Goal: Task Accomplishment & Management: Manage account settings

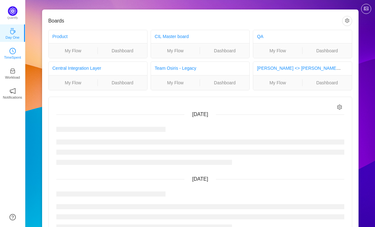
click at [9, 50] on link "TimeSpent" at bounding box center [12, 53] width 6 height 6
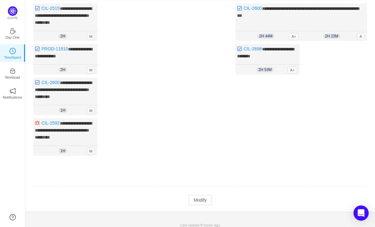
scroll to position [97, 0]
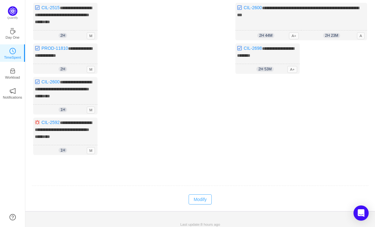
click at [198, 197] on button "Modify" at bounding box center [200, 199] width 23 height 10
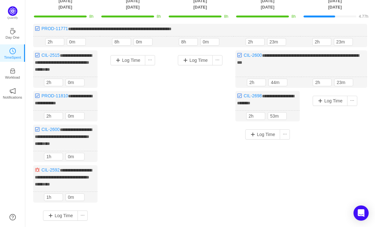
scroll to position [33, 0]
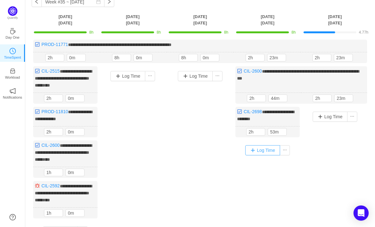
click at [270, 149] on button "Log Time" at bounding box center [262, 150] width 35 height 10
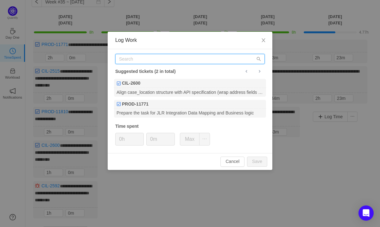
click at [174, 58] on input "text" at bounding box center [189, 59] width 149 height 10
paste input "PROD-11831"
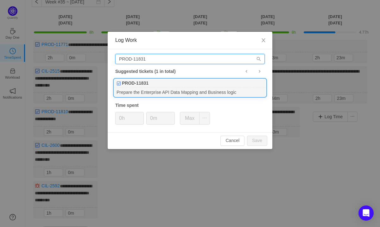
type input "PROD-11831"
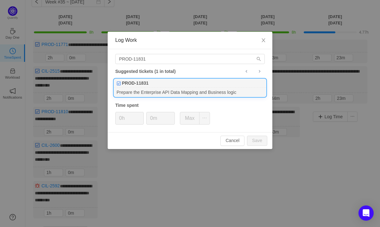
click at [172, 84] on div "PROD-11831" at bounding box center [190, 83] width 152 height 9
click at [141, 116] on span "Increase Value" at bounding box center [140, 115] width 7 height 7
click at [138, 113] on span "Increase Value" at bounding box center [140, 115] width 7 height 7
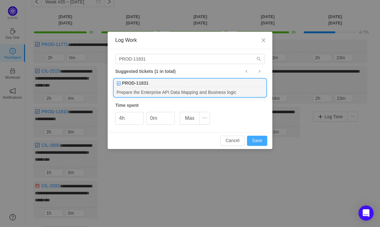
click at [260, 139] on button "Save" at bounding box center [257, 140] width 20 height 10
type input "0h"
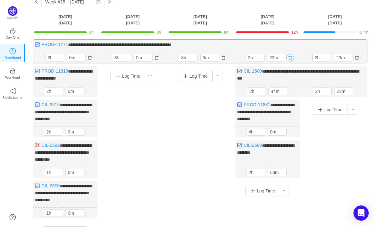
click at [289, 58] on button "button" at bounding box center [290, 58] width 8 height 8
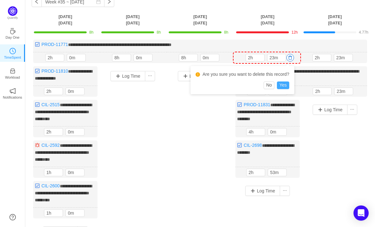
click at [282, 85] on button "Yes" at bounding box center [283, 85] width 12 height 8
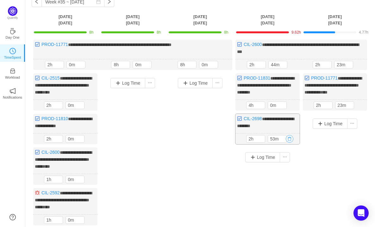
click at [290, 135] on button "button" at bounding box center [290, 139] width 8 height 8
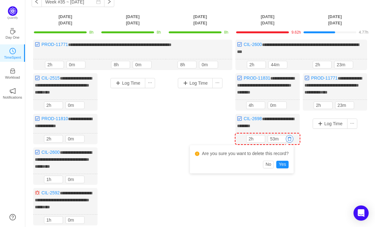
click at [282, 156] on div "Are you sure you want to delete this record?" at bounding box center [242, 155] width 94 height 12
click at [283, 163] on button "Yes" at bounding box center [282, 164] width 12 height 8
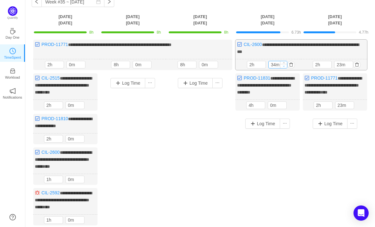
click at [283, 67] on span "Decrease Value" at bounding box center [283, 66] width 7 height 4
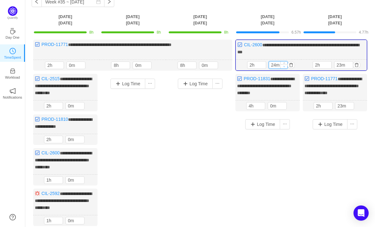
click at [283, 67] on icon "icon: down" at bounding box center [284, 66] width 2 height 2
type input "0m"
click at [283, 67] on icon "icon: down" at bounding box center [284, 66] width 2 height 2
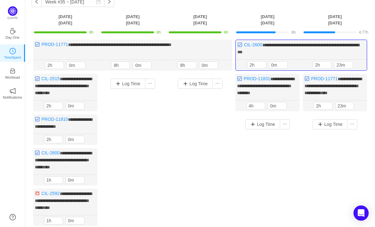
click at [292, 153] on div "Log Time" at bounding box center [267, 174] width 64 height 121
click at [265, 116] on div "Log Time" at bounding box center [267, 124] width 61 height 16
click at [267, 122] on button "Log Time" at bounding box center [262, 124] width 35 height 10
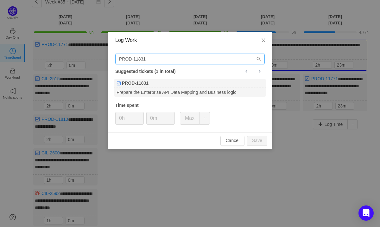
drag, startPoint x: 177, startPoint y: 62, endPoint x: 170, endPoint y: 60, distance: 7.0
click at [177, 62] on input "PROD-11831" at bounding box center [189, 59] width 149 height 10
drag, startPoint x: 171, startPoint y: 59, endPoint x: 124, endPoint y: 62, distance: 46.7
click at [124, 62] on input "PROD-11831" at bounding box center [189, 59] width 149 height 10
click at [149, 58] on input "PROD-11831" at bounding box center [189, 59] width 149 height 10
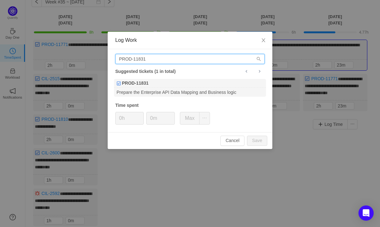
drag, startPoint x: 160, startPoint y: 59, endPoint x: 97, endPoint y: 70, distance: 64.8
click at [75, 60] on div "Log Work PROD-11831 Suggested tickets (1 in total) PROD-11831 Prepare the Enter…" at bounding box center [190, 113] width 380 height 227
paste input "68"
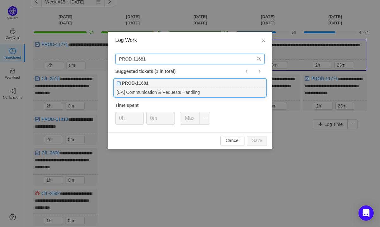
type input "PROD-11681"
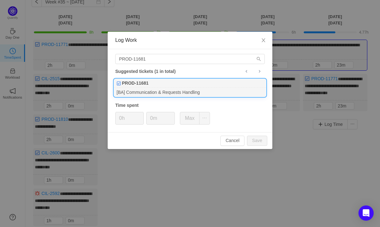
click at [152, 89] on div "[BA] Communication & Requests Handling" at bounding box center [190, 92] width 152 height 9
click at [142, 114] on span "Increase Value" at bounding box center [140, 115] width 7 height 7
click at [256, 141] on button "Save" at bounding box center [257, 140] width 20 height 10
type input "0h"
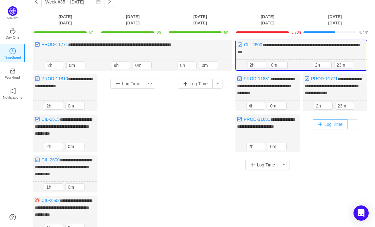
click at [327, 123] on button "Log Time" at bounding box center [330, 124] width 35 height 10
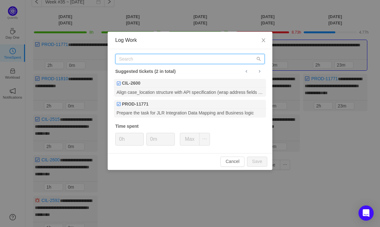
click at [184, 58] on input "text" at bounding box center [189, 59] width 149 height 10
paste input "PROD-11681"
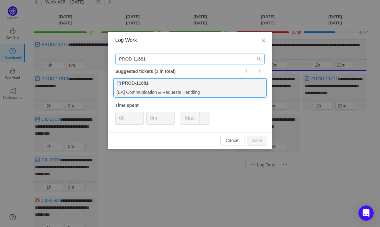
type input "PROD-11681"
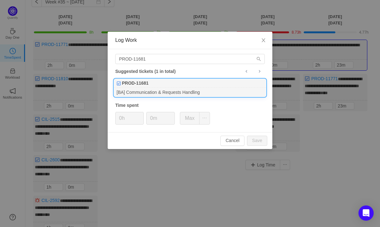
click at [164, 84] on div "PROD-11681" at bounding box center [190, 83] width 152 height 9
click at [137, 116] on span "Increase Value" at bounding box center [140, 115] width 7 height 7
click at [257, 140] on button "Save" at bounding box center [257, 140] width 20 height 10
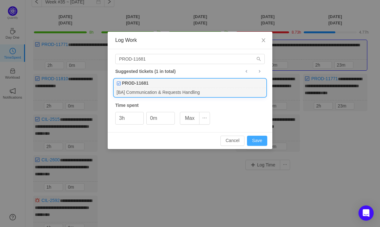
type input "0h"
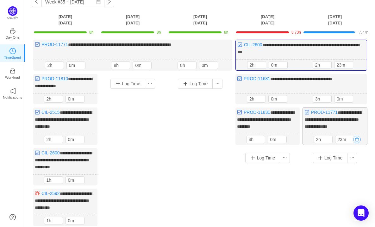
click at [357, 136] on button "button" at bounding box center [357, 139] width 8 height 8
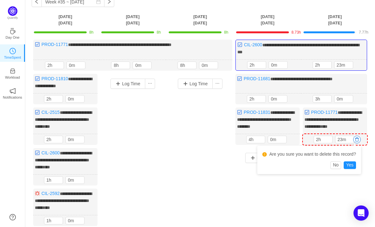
click at [359, 160] on div "Are you sure you want to delete this record? No Yes" at bounding box center [309, 160] width 104 height 28
click at [355, 163] on button "Yes" at bounding box center [350, 165] width 12 height 8
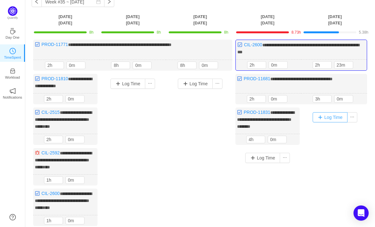
click at [332, 114] on button "Log Time" at bounding box center [330, 117] width 35 height 10
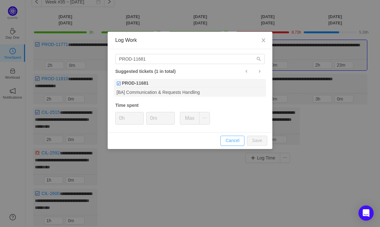
click at [231, 142] on button "Cancel" at bounding box center [232, 140] width 24 height 10
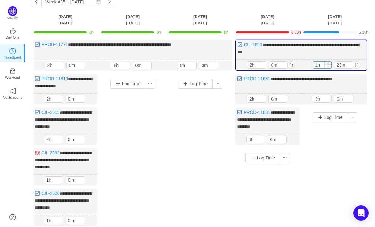
click at [330, 66] on span "Decrease Value" at bounding box center [328, 66] width 7 height 4
type input "1h"
click at [330, 62] on span "Increase Value" at bounding box center [328, 63] width 7 height 4
click at [350, 64] on span "Decrease Value" at bounding box center [349, 66] width 7 height 4
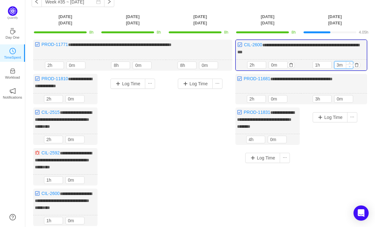
click at [350, 64] on span "Decrease Value" at bounding box center [349, 66] width 7 height 4
type input "0m"
click at [350, 64] on span "Decrease Value" at bounding box center [349, 66] width 7 height 4
click at [336, 115] on button "Log Time" at bounding box center [330, 117] width 35 height 10
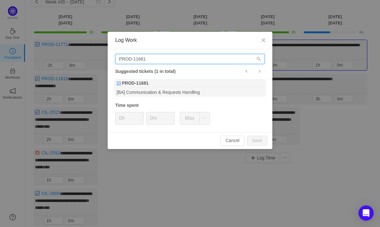
click at [208, 55] on input "PROD-11681" at bounding box center [189, 59] width 149 height 10
drag, startPoint x: 208, startPoint y: 55, endPoint x: 33, endPoint y: 59, distance: 174.4
click at [33, 59] on div "Log Work PROD-11681 Suggested tickets (1 in total) PROD-11681 [BA] Communicatio…" at bounding box center [190, 113] width 380 height 227
paste input "83"
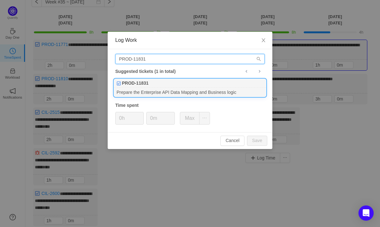
type input "PROD-11831"
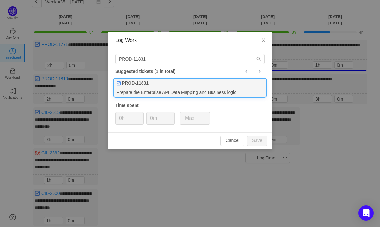
click at [150, 86] on div "PROD-11831" at bounding box center [190, 83] width 152 height 9
click at [144, 113] on div "0h 0m Max" at bounding box center [162, 118] width 95 height 13
click at [140, 114] on span "Increase Value" at bounding box center [140, 115] width 7 height 7
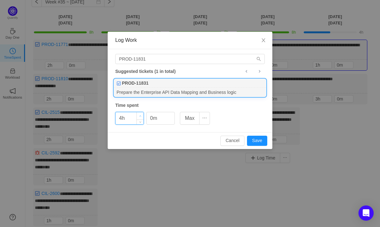
click at [142, 114] on span "Increase Value" at bounding box center [140, 115] width 7 height 7
click at [262, 141] on button "Save" at bounding box center [257, 140] width 20 height 10
type input "0h"
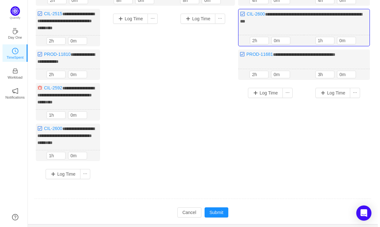
scroll to position [110, 0]
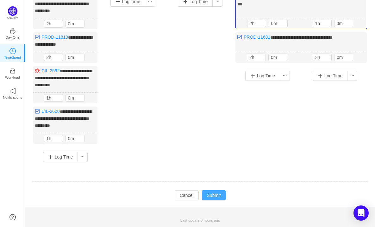
click at [219, 197] on button "Submit" at bounding box center [214, 195] width 24 height 10
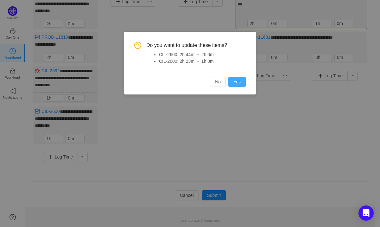
click at [239, 82] on button "Yes" at bounding box center [236, 82] width 17 height 10
type input "44m"
type input "2h"
type input "23m"
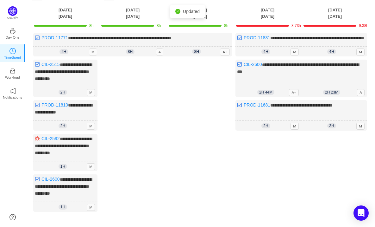
scroll to position [103, 0]
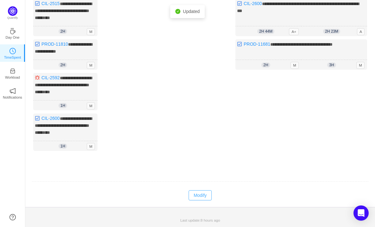
click at [207, 191] on button "Modify" at bounding box center [200, 195] width 23 height 10
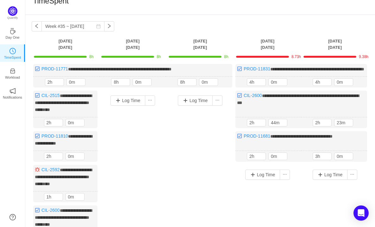
scroll to position [8, 0]
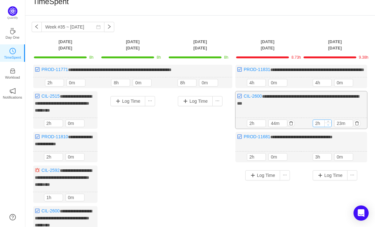
type input "1h"
click at [328, 127] on span "Decrease Value" at bounding box center [328, 124] width 7 height 4
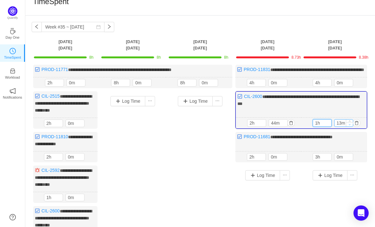
click at [350, 125] on icon "icon: down" at bounding box center [349, 124] width 2 height 2
type input "0m"
click at [350, 125] on icon "icon: down" at bounding box center [349, 124] width 2 height 2
click at [283, 125] on icon "icon: down" at bounding box center [284, 124] width 2 height 2
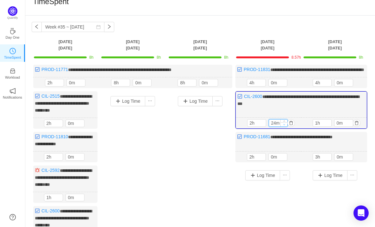
click at [283, 125] on icon "icon: down" at bounding box center [284, 124] width 2 height 2
type input "0m"
click at [283, 125] on icon "icon: down" at bounding box center [284, 124] width 2 height 2
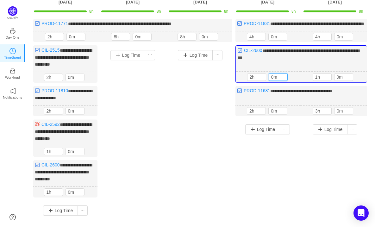
scroll to position [103, 0]
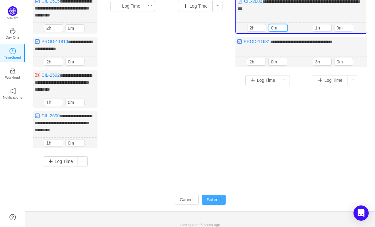
click at [211, 197] on button "Submit" at bounding box center [214, 199] width 24 height 10
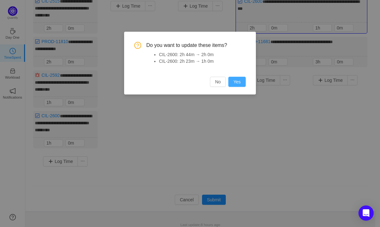
click at [240, 85] on button "Yes" at bounding box center [236, 82] width 17 height 10
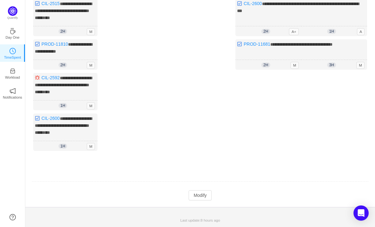
click at [198, 197] on td "Modify Cancel Submit" at bounding box center [200, 195] width 337 height 11
click at [199, 195] on button "Modify" at bounding box center [200, 195] width 23 height 10
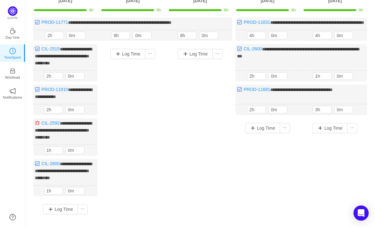
scroll to position [40, 0]
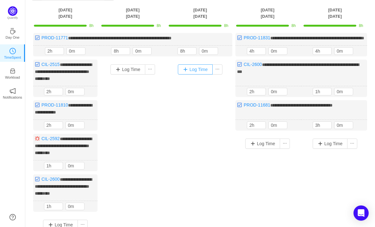
click at [205, 73] on button "Log Time" at bounding box center [195, 69] width 35 height 10
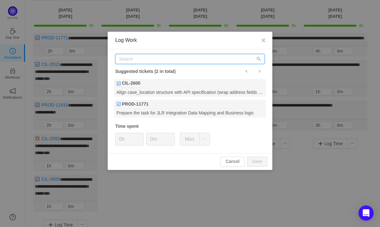
click at [165, 56] on input "text" at bounding box center [189, 59] width 149 height 10
paste input "PROD-11681"
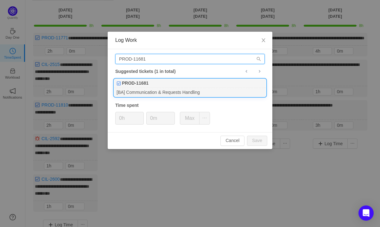
type input "PROD-11681"
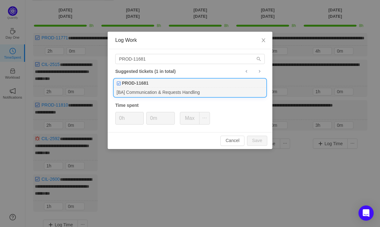
click at [159, 81] on div "PROD-11681" at bounding box center [190, 83] width 152 height 9
click at [142, 113] on span "Increase Value" at bounding box center [140, 115] width 7 height 7
click at [140, 115] on span "Increase Value" at bounding box center [140, 115] width 7 height 7
click at [257, 140] on button "Save" at bounding box center [257, 140] width 20 height 10
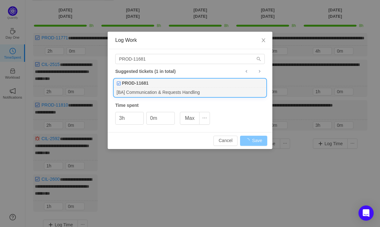
type input "0h"
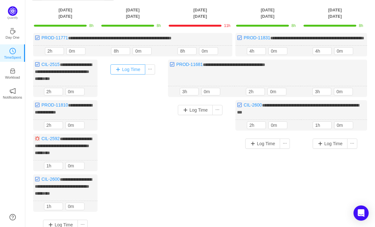
click at [134, 74] on button "Log Time" at bounding box center [127, 69] width 35 height 10
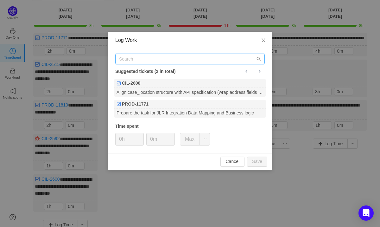
click at [144, 56] on input "text" at bounding box center [189, 59] width 149 height 10
paste input "PROD-11681"
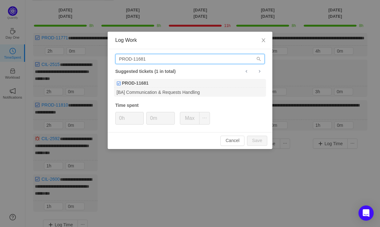
type input "PROD-11681"
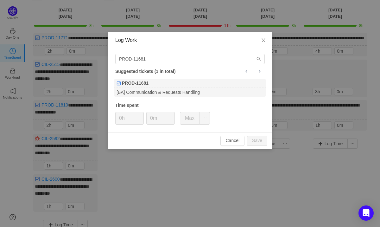
click at [150, 84] on div "PROD-11681" at bounding box center [190, 83] width 152 height 9
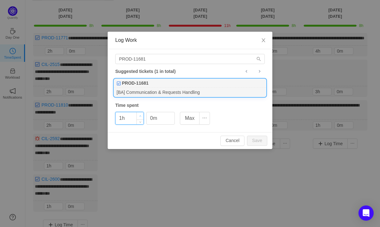
click at [140, 116] on icon "icon: up" at bounding box center [140, 116] width 2 height 2
click at [253, 139] on button "Save" at bounding box center [257, 140] width 20 height 10
type input "0h"
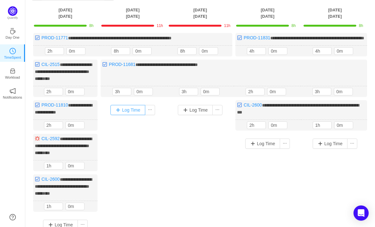
click at [127, 115] on button "Log Time" at bounding box center [127, 110] width 35 height 10
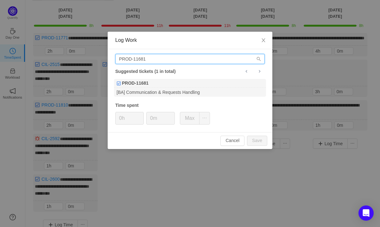
drag, startPoint x: 148, startPoint y: 58, endPoint x: 143, endPoint y: 58, distance: 5.1
click at [143, 58] on input "PROD-11681" at bounding box center [189, 59] width 149 height 10
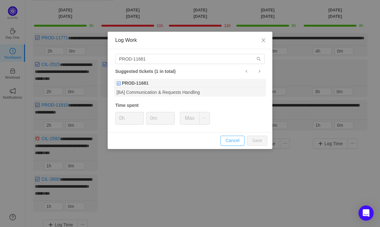
drag, startPoint x: 232, startPoint y: 142, endPoint x: 224, endPoint y: 133, distance: 11.9
click at [232, 142] on button "Cancel" at bounding box center [232, 140] width 24 height 10
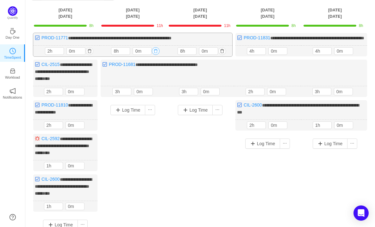
click at [156, 55] on button "button" at bounding box center [156, 51] width 8 height 8
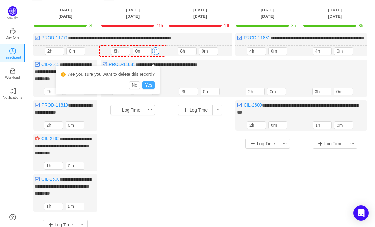
click at [151, 84] on button "Yes" at bounding box center [148, 85] width 12 height 8
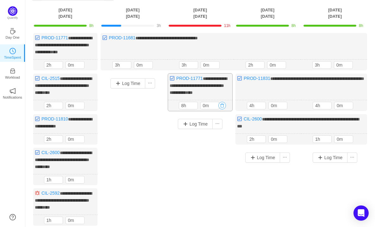
click at [223, 104] on button "button" at bounding box center [222, 106] width 8 height 8
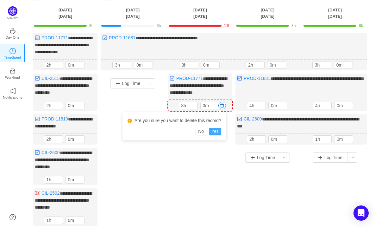
click at [213, 129] on button "Yes" at bounding box center [215, 132] width 12 height 8
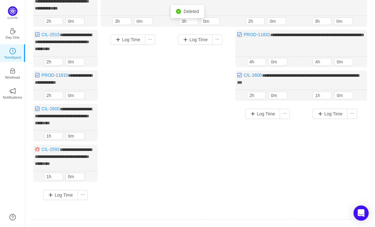
scroll to position [22, 0]
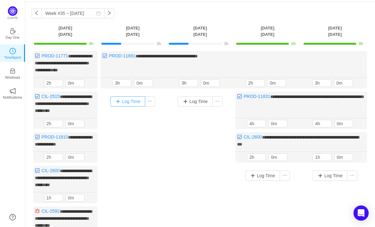
click at [138, 102] on button "Log Time" at bounding box center [127, 101] width 35 height 10
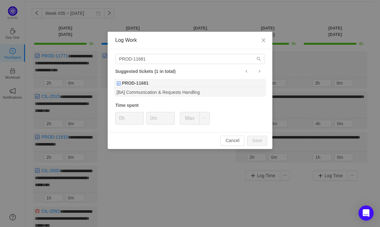
click at [150, 64] on div "PROD-11681 Suggested tickets (1 in total) PROD-11681 [BA] Communication & Reque…" at bounding box center [190, 90] width 165 height 83
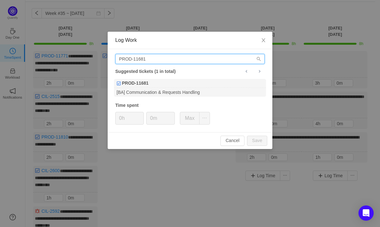
drag, startPoint x: 155, startPoint y: 59, endPoint x: 54, endPoint y: 50, distance: 101.0
click at [55, 50] on div "Log Work PROD-11681 Suggested tickets (1 in total) PROD-11681 [BA] Communicatio…" at bounding box center [190, 113] width 380 height 227
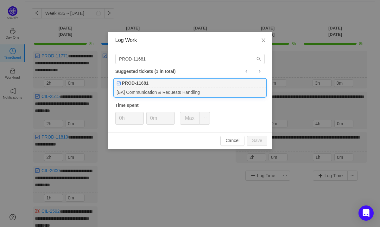
click at [165, 82] on div "PROD-11681" at bounding box center [190, 83] width 152 height 9
click at [237, 141] on button "Cancel" at bounding box center [232, 140] width 24 height 10
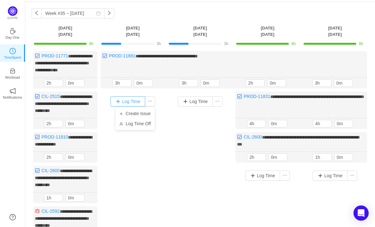
click at [135, 100] on button "Log Time" at bounding box center [127, 101] width 35 height 10
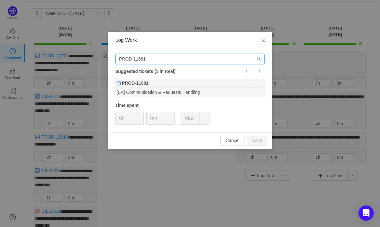
drag, startPoint x: 150, startPoint y: 59, endPoint x: 52, endPoint y: 60, distance: 98.1
click at [48, 58] on div "Log Work PROD-11681 Suggested tickets (1 in total) PROD-11681 [BA] Communicatio…" at bounding box center [190, 113] width 380 height 227
paste input "83"
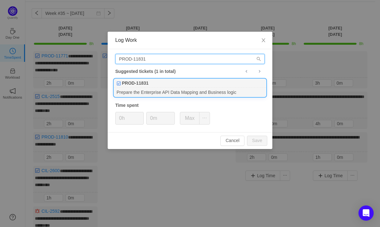
type input "PROD-11831"
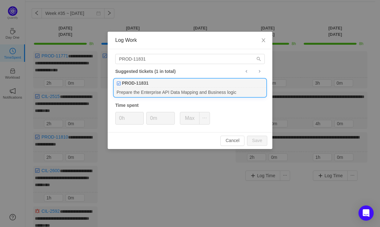
click at [157, 79] on div "PROD-11831" at bounding box center [190, 83] width 152 height 9
click at [139, 116] on icon "icon: up" at bounding box center [140, 116] width 2 height 2
type input "4h"
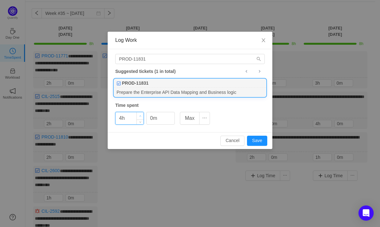
click at [139, 116] on icon "icon: up" at bounding box center [140, 116] width 2 height 2
click at [171, 116] on icon "icon: up" at bounding box center [171, 116] width 2 height 2
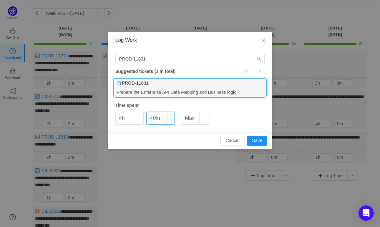
type input "30m"
click at [170, 120] on icon "icon: down" at bounding box center [171, 120] width 2 height 2
click at [262, 141] on button "Save" at bounding box center [257, 140] width 20 height 10
type input "0h"
type input "0m"
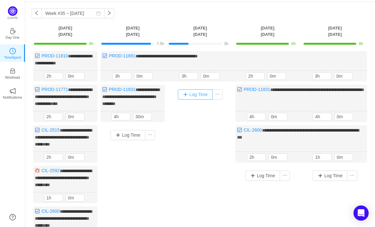
click at [195, 94] on button "Log Time" at bounding box center [195, 94] width 35 height 10
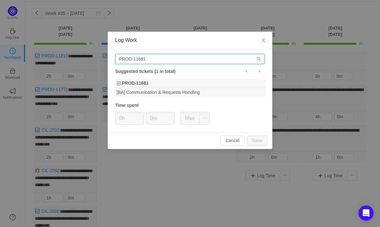
drag, startPoint x: 150, startPoint y: 59, endPoint x: 45, endPoint y: 59, distance: 104.4
click at [44, 58] on div "Log Work PROD-11681 Suggested tickets (1 in total) PROD-11681 [BA] Communicatio…" at bounding box center [190, 113] width 380 height 227
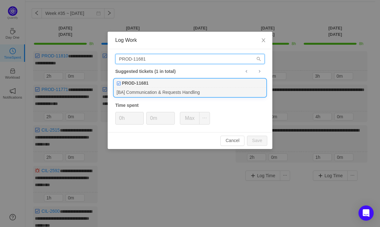
paste input "83"
type input "PROD-11831"
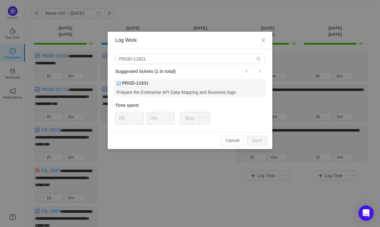
click at [137, 83] on b "PROD-11831" at bounding box center [135, 83] width 27 height 7
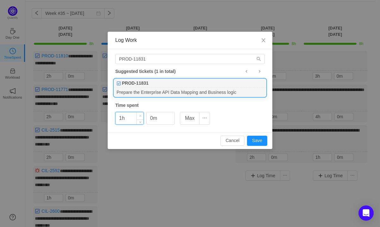
click at [140, 114] on span "Increase Value" at bounding box center [140, 115] width 7 height 7
type input "4h"
click at [140, 114] on span "Increase Value" at bounding box center [140, 115] width 7 height 7
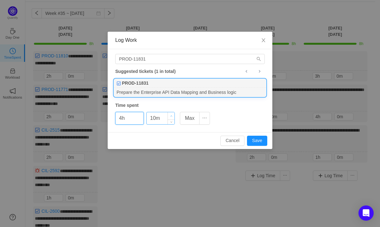
click at [172, 115] on icon "icon: up" at bounding box center [171, 116] width 2 height 2
type input "30m"
click at [172, 115] on icon "icon: up" at bounding box center [171, 116] width 2 height 2
click at [257, 141] on button "Save" at bounding box center [257, 140] width 20 height 10
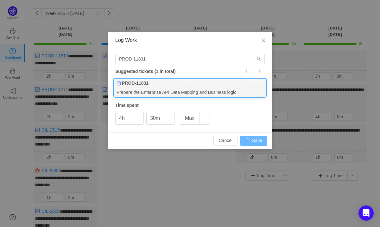
type input "0h"
type input "0m"
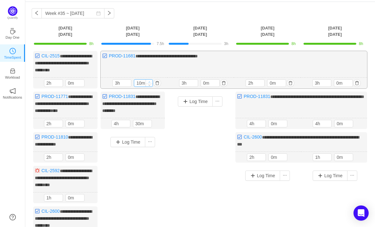
click at [150, 81] on icon "icon: up" at bounding box center [149, 82] width 2 height 2
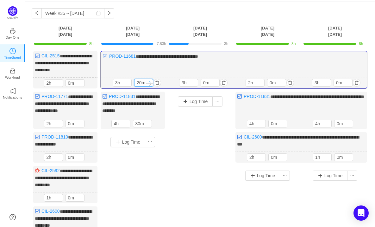
click at [150, 81] on icon "icon: up" at bounding box center [150, 81] width 2 height 1
type input "30m"
click at [150, 81] on icon "icon: up" at bounding box center [150, 81] width 2 height 1
click at [215, 79] on span "Increase Value" at bounding box center [216, 81] width 7 height 4
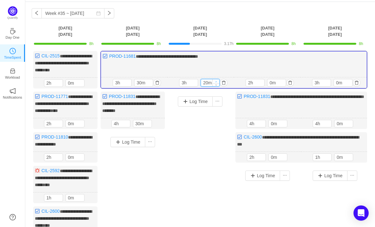
type input "30m"
click at [215, 79] on span "Increase Value" at bounding box center [216, 81] width 7 height 4
click at [214, 135] on div "Log Time" at bounding box center [200, 169] width 64 height 156
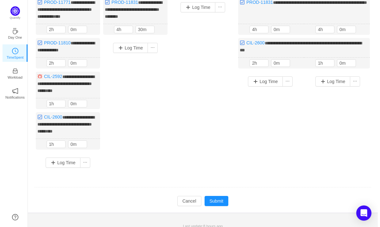
scroll to position [117, 0]
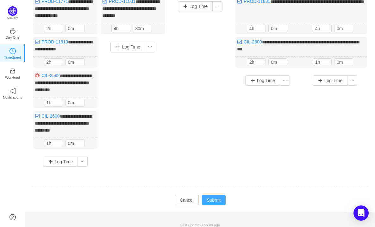
click at [208, 195] on button "Submit" at bounding box center [214, 200] width 24 height 10
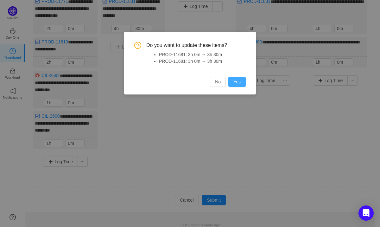
drag, startPoint x: 236, startPoint y: 92, endPoint x: 239, endPoint y: 85, distance: 6.9
click at [237, 88] on div "Do you want to update these items? PROD-11681: 3h 0m → 3h 30m PROD-11681: 3h 0m…" at bounding box center [190, 63] width 132 height 63
click at [239, 85] on button "Yes" at bounding box center [236, 82] width 17 height 10
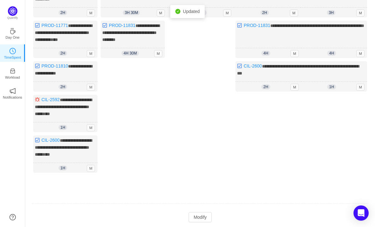
scroll to position [110, 0]
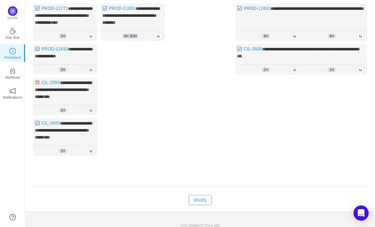
click at [194, 195] on button "Modify" at bounding box center [200, 200] width 23 height 10
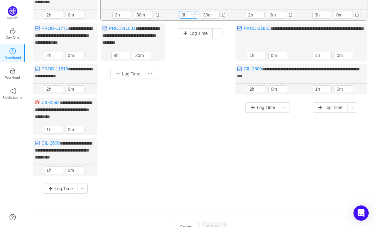
scroll to position [47, 0]
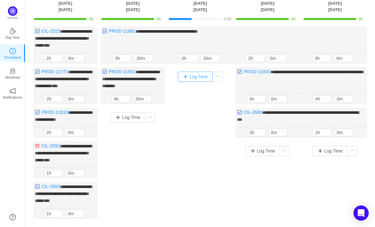
click at [204, 76] on button "Log Time" at bounding box center [195, 77] width 35 height 10
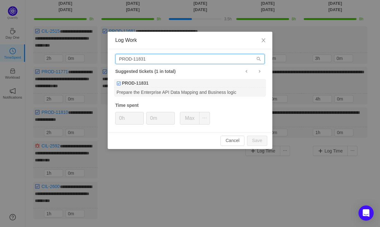
drag, startPoint x: 162, startPoint y: 62, endPoint x: 85, endPoint y: 61, distance: 76.6
click at [85, 61] on div "Log Work PROD-11831 Suggested tickets (1 in total) PROD-11831 Prepare the Enter…" at bounding box center [190, 113] width 380 height 227
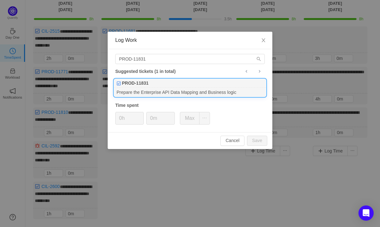
click at [156, 87] on div "PROD-11831" at bounding box center [190, 83] width 152 height 9
click at [142, 113] on span "Increase Value" at bounding box center [140, 115] width 7 height 7
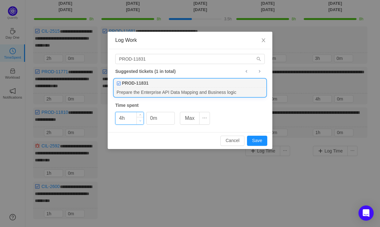
type input "3h"
click at [138, 120] on span "Decrease Value" at bounding box center [140, 120] width 7 height 7
click at [173, 115] on span "Increase Value" at bounding box center [171, 115] width 7 height 7
type input "30m"
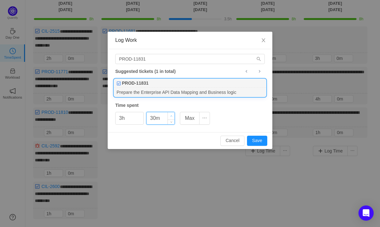
click at [173, 115] on span "Increase Value" at bounding box center [171, 115] width 7 height 7
click at [263, 141] on button "Save" at bounding box center [257, 140] width 20 height 10
type input "0h"
type input "0m"
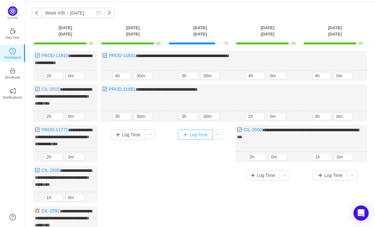
scroll to position [22, 0]
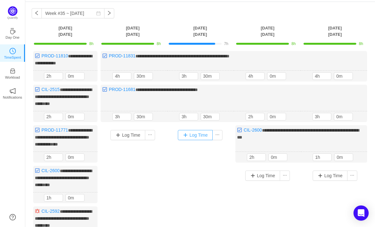
click at [197, 130] on button "Log Time" at bounding box center [195, 135] width 35 height 10
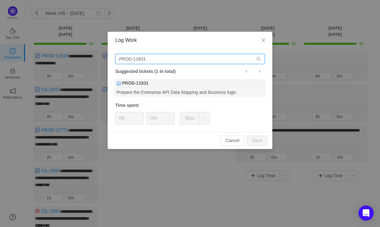
drag, startPoint x: 118, startPoint y: 63, endPoint x: 61, endPoint y: 70, distance: 57.4
click at [58, 69] on div "Log Work PROD-11831 Suggested tickets (1 in total) PROD-11831 Prepare the Enter…" at bounding box center [190, 113] width 380 height 227
paste input "600"
type input "PROD-11600"
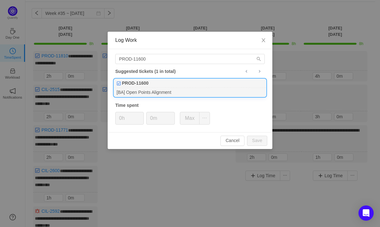
click at [161, 82] on div "PROD-11600" at bounding box center [190, 83] width 152 height 9
type input "1h"
click at [141, 114] on span "Increase Value" at bounding box center [140, 115] width 7 height 7
click at [170, 117] on span "Decrease Value" at bounding box center [171, 120] width 7 height 7
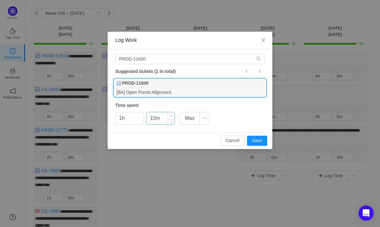
click at [171, 116] on icon "icon: up" at bounding box center [171, 116] width 2 height 2
click at [171, 116] on icon "icon: up" at bounding box center [171, 115] width 2 height 1
type input "30m"
click at [171, 116] on icon "icon: up" at bounding box center [171, 115] width 2 height 1
click at [253, 140] on button "Save" at bounding box center [257, 140] width 20 height 10
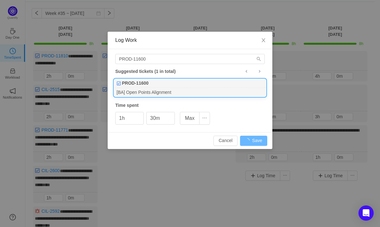
type input "0h"
type input "0m"
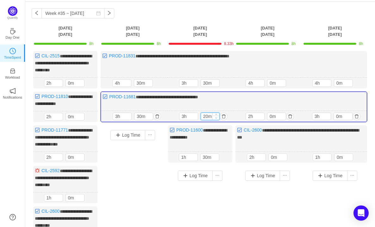
click at [216, 117] on span "Decrease Value" at bounding box center [216, 118] width 7 height 4
type input "0m"
click at [216, 117] on span "Decrease Value" at bounding box center [216, 118] width 7 height 4
click at [238, 197] on div "Log Time" at bounding box center [267, 211] width 64 height 91
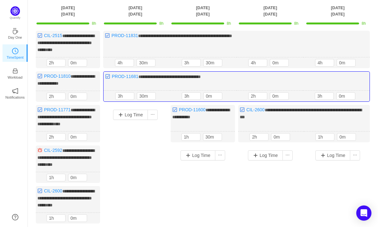
scroll to position [117, 0]
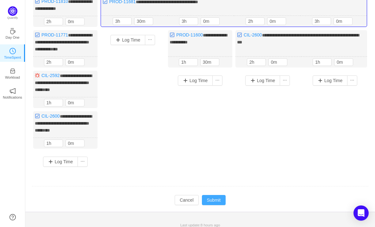
click at [219, 195] on button "Submit" at bounding box center [214, 200] width 24 height 10
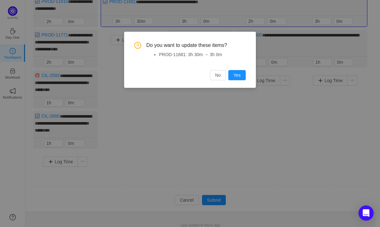
click at [242, 76] on button "Yes" at bounding box center [236, 75] width 17 height 10
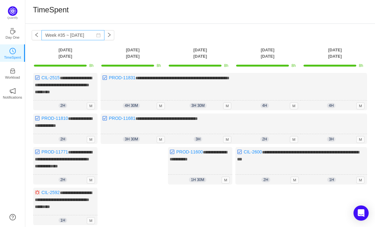
scroll to position [0, 0]
click at [40, 38] on button "button" at bounding box center [37, 35] width 10 height 10
type input "Week #34 ~ [DATE]"
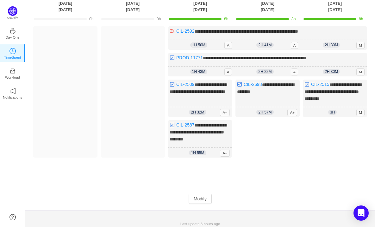
scroll to position [47, 0]
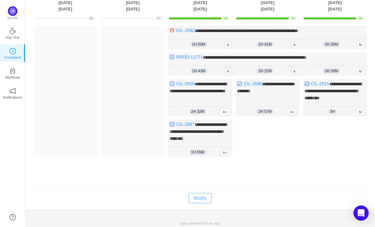
click at [198, 195] on button "Modify" at bounding box center [200, 198] width 23 height 10
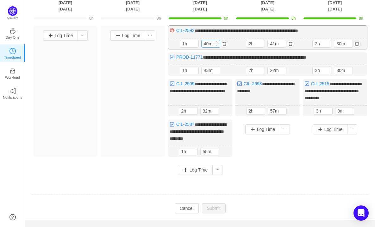
click at [216, 45] on icon "icon: down" at bounding box center [217, 45] width 2 height 1
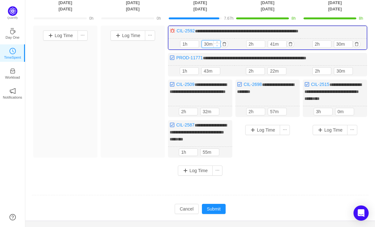
click at [216, 45] on icon "icon: down" at bounding box center [217, 45] width 2 height 1
type input "0m"
click at [216, 45] on icon "icon: down" at bounding box center [217, 45] width 2 height 1
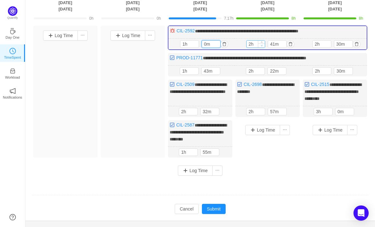
type input "1h"
click at [263, 45] on span "Decrease Value" at bounding box center [261, 45] width 7 height 4
click at [283, 45] on icon "icon: down" at bounding box center [283, 45] width 2 height 1
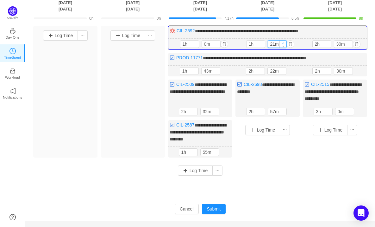
click at [284, 42] on icon "icon: up" at bounding box center [283, 43] width 2 height 2
click at [273, 43] on input "31m" at bounding box center [277, 44] width 18 height 7
type input "30m"
click at [218, 197] on div "**********" at bounding box center [200, 99] width 350 height 244
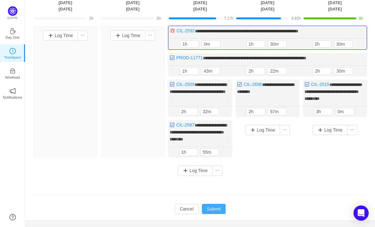
click at [220, 197] on button "Submit" at bounding box center [214, 209] width 24 height 10
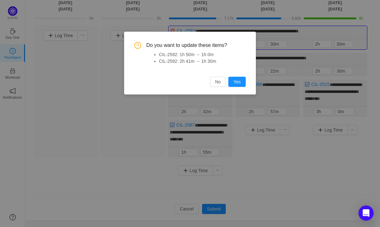
click at [239, 83] on button "Yes" at bounding box center [236, 82] width 17 height 10
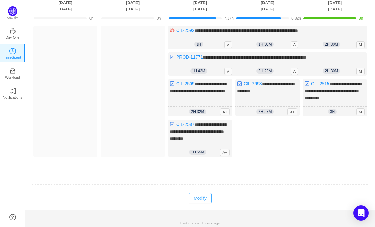
drag, startPoint x: 194, startPoint y: 197, endPoint x: 200, endPoint y: 185, distance: 13.7
click at [194, 197] on button "Modify" at bounding box center [200, 198] width 23 height 10
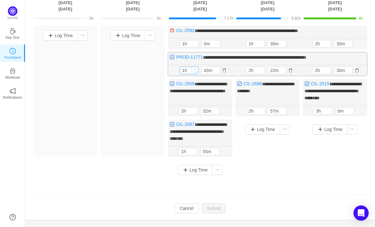
type input "2h"
click at [194, 67] on span "Increase Value" at bounding box center [195, 69] width 7 height 4
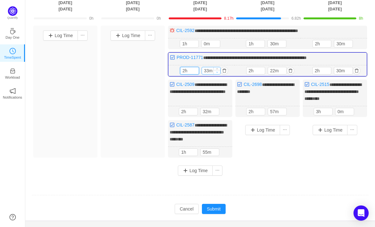
click at [215, 71] on span "Decrease Value" at bounding box center [217, 72] width 7 height 4
click at [216, 67] on div "23m" at bounding box center [211, 71] width 19 height 8
drag, startPoint x: 209, startPoint y: 70, endPoint x: 199, endPoint y: 71, distance: 9.8
click at [199, 71] on div "2h 23m" at bounding box center [201, 71] width 43 height 8
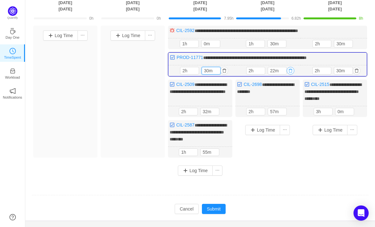
type input "30m"
click at [290, 69] on button "button" at bounding box center [291, 71] width 8 height 8
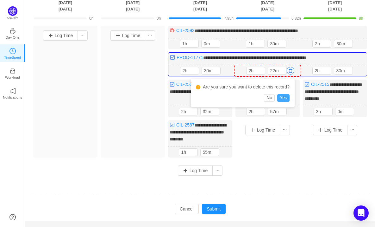
click at [285, 97] on button "Yes" at bounding box center [283, 98] width 12 height 8
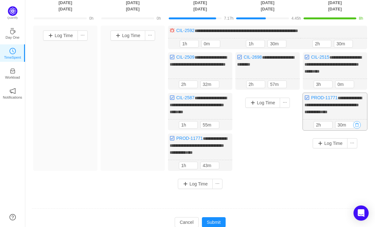
click at [358, 121] on button "button" at bounding box center [357, 125] width 8 height 8
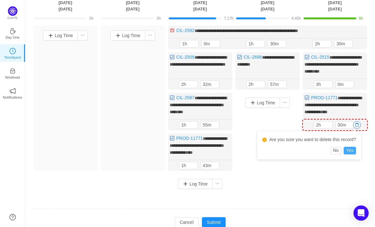
click at [352, 151] on button "Yes" at bounding box center [350, 151] width 12 height 8
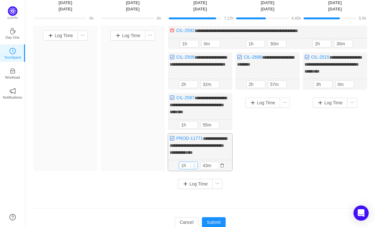
type input "2h"
click at [195, 162] on span "Increase Value" at bounding box center [194, 164] width 7 height 4
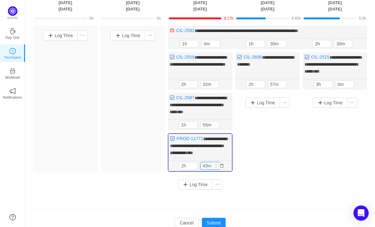
click at [204, 163] on input "43m" at bounding box center [210, 165] width 18 height 7
click at [216, 166] on icon "icon: down" at bounding box center [216, 167] width 2 height 2
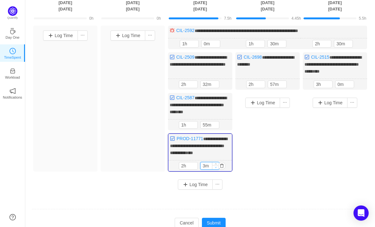
type input "0m"
click at [216, 166] on icon "icon: down" at bounding box center [216, 167] width 2 height 2
click at [218, 197] on button "Submit" at bounding box center [214, 222] width 24 height 10
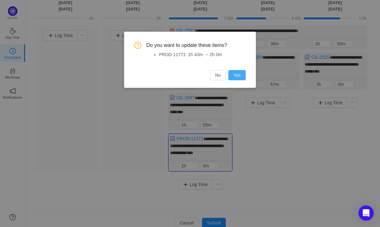
click at [241, 73] on button "Yes" at bounding box center [236, 75] width 17 height 10
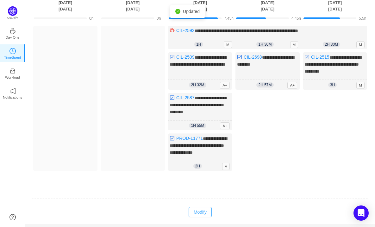
click at [204, 197] on button "Modify" at bounding box center [200, 212] width 23 height 10
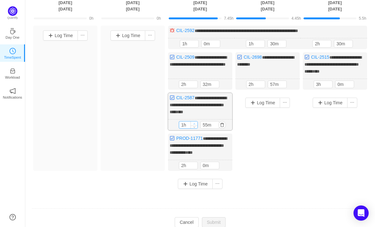
type input "2h"
click at [194, 122] on icon "icon: up" at bounding box center [194, 123] width 2 height 2
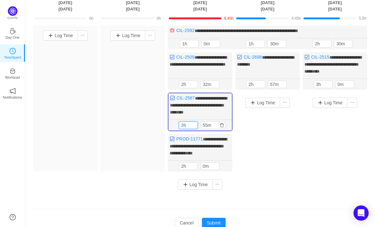
drag, startPoint x: 208, startPoint y: 123, endPoint x: 199, endPoint y: 123, distance: 9.2
click at [199, 123] on div "2h 55m" at bounding box center [200, 125] width 43 height 8
type input "30m"
click at [215, 197] on button "Submit" at bounding box center [214, 222] width 24 height 10
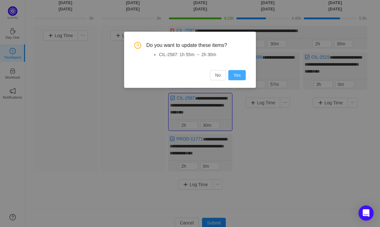
click at [243, 75] on button "Yes" at bounding box center [236, 75] width 17 height 10
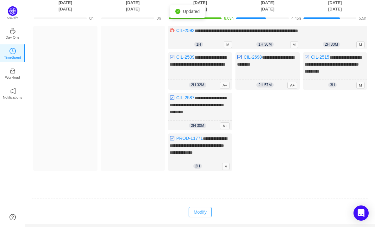
click at [204, 197] on button "Modify" at bounding box center [200, 212] width 23 height 10
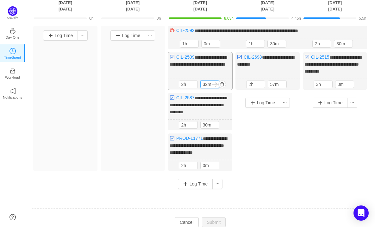
click at [207, 84] on input "32m" at bounding box center [210, 84] width 18 height 7
type input "30m"
click at [215, 197] on button "Submit" at bounding box center [214, 222] width 24 height 10
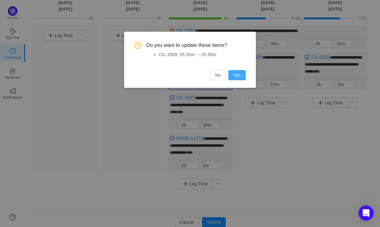
click at [240, 74] on button "Yes" at bounding box center [236, 75] width 17 height 10
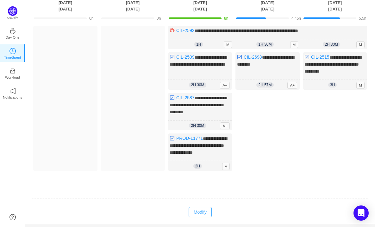
click at [196, 197] on button "Modify" at bounding box center [200, 212] width 23 height 10
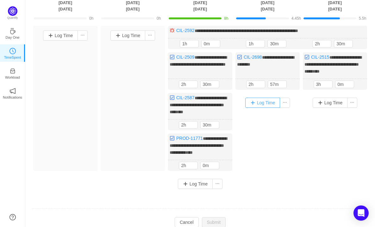
click at [264, 100] on button "Log Time" at bounding box center [262, 102] width 35 height 10
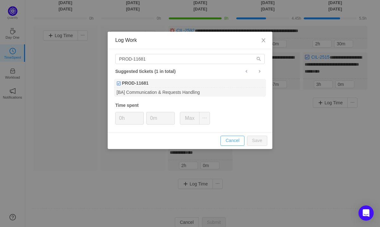
click at [234, 141] on button "Cancel" at bounding box center [232, 140] width 24 height 10
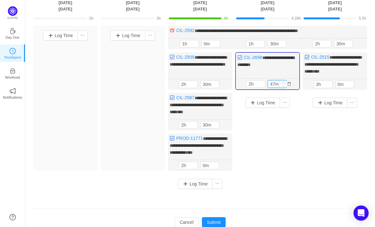
click at [286, 84] on div "2h 47m" at bounding box center [267, 84] width 43 height 8
click at [283, 85] on icon "icon: down" at bounding box center [283, 85] width 2 height 1
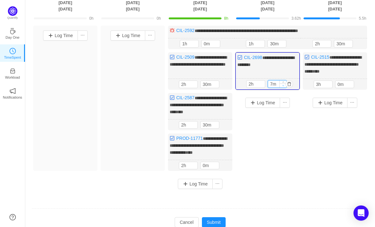
type input "0m"
click at [283, 85] on icon "icon: down" at bounding box center [283, 85] width 2 height 1
click at [224, 197] on button "Submit" at bounding box center [214, 222] width 24 height 10
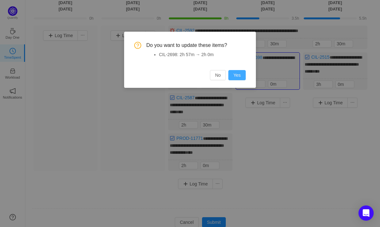
click at [240, 74] on button "Yes" at bounding box center [236, 75] width 17 height 10
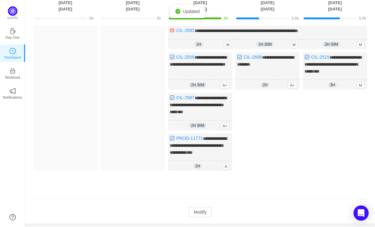
click at [206, 197] on td "Modify Cancel Submit" at bounding box center [200, 211] width 337 height 11
click at [201, 197] on button "Modify" at bounding box center [200, 212] width 23 height 10
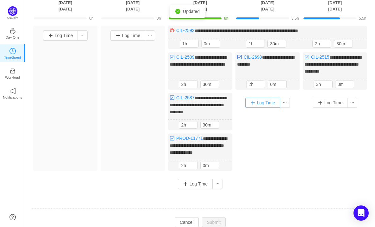
click at [268, 101] on button "Log Time" at bounding box center [262, 102] width 35 height 10
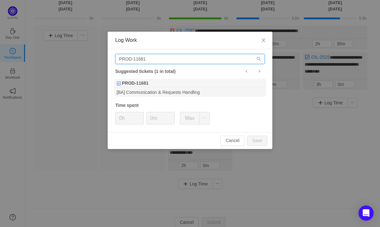
drag, startPoint x: 152, startPoint y: 57, endPoint x: 160, endPoint y: 59, distance: 7.7
click at [152, 58] on input "PROD-11681" at bounding box center [189, 59] width 149 height 10
drag, startPoint x: 160, startPoint y: 59, endPoint x: 45, endPoint y: 62, distance: 114.3
click at [45, 62] on div "Log Work PROD-11681 Suggested tickets (1 in total) PROD-11681 [BA] Communicatio…" at bounding box center [190, 113] width 380 height 227
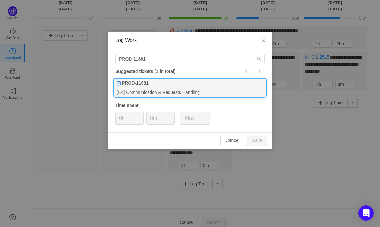
click at [161, 79] on div "PROD-11681" at bounding box center [190, 83] width 152 height 9
click at [141, 113] on span "Increase Value" at bounding box center [140, 115] width 7 height 7
type input "2h"
click at [140, 113] on span "Increase Value" at bounding box center [140, 115] width 7 height 7
click at [172, 115] on icon "icon: up" at bounding box center [171, 116] width 2 height 2
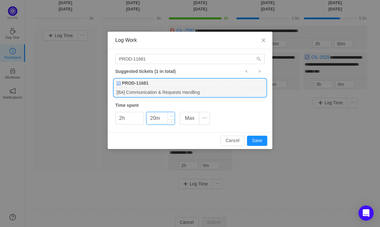
click at [172, 115] on span "Increase Value" at bounding box center [171, 115] width 7 height 7
type input "30m"
click at [171, 115] on span "Increase Value" at bounding box center [171, 115] width 7 height 7
click at [256, 138] on button "Save" at bounding box center [257, 140] width 20 height 10
type input "0h"
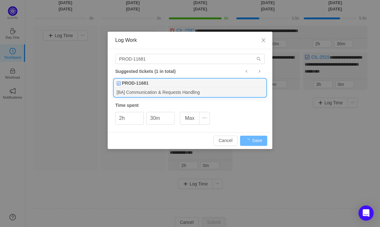
type input "0m"
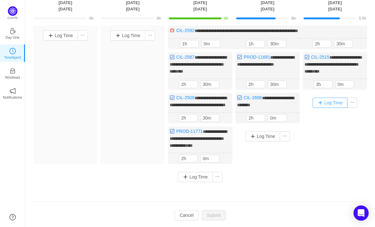
click at [333, 103] on button "Log Time" at bounding box center [330, 102] width 35 height 10
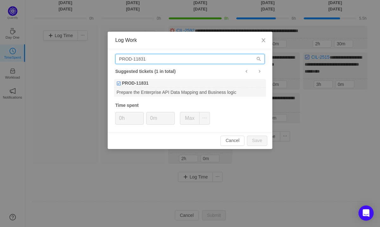
drag, startPoint x: 158, startPoint y: 63, endPoint x: 25, endPoint y: 66, distance: 133.0
click at [25, 66] on div "Log Work PROD-11831 Suggested tickets (1 in total) PROD-11831 Prepare the Enter…" at bounding box center [190, 113] width 380 height 227
paste input "68"
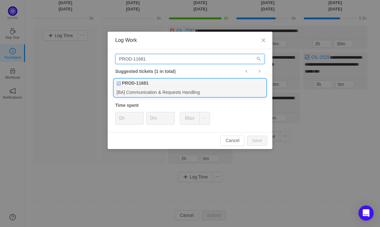
type input "PROD-11681"
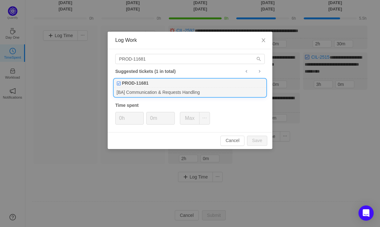
click at [153, 86] on div "PROD-11681" at bounding box center [190, 83] width 152 height 9
click at [141, 114] on span "Increase Value" at bounding box center [140, 115] width 7 height 7
click at [258, 140] on button "Save" at bounding box center [257, 140] width 20 height 10
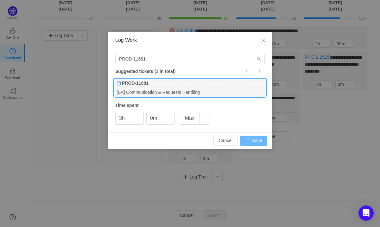
type input "0h"
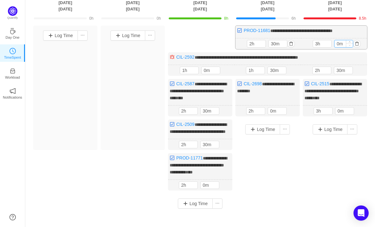
click at [351, 47] on span "Decrease Value" at bounding box center [349, 45] width 7 height 4
click at [351, 44] on span "Decrease Value" at bounding box center [349, 45] width 7 height 4
click at [293, 167] on div "Log Time" at bounding box center [267, 160] width 64 height 82
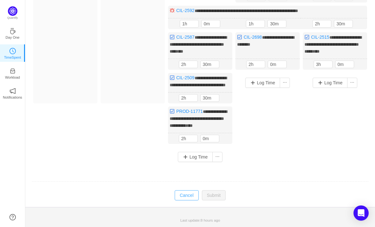
click at [192, 196] on button "Cancel" at bounding box center [187, 195] width 24 height 10
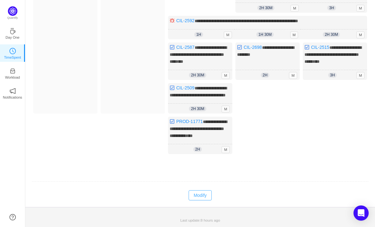
click at [209, 194] on button "Modify" at bounding box center [200, 195] width 23 height 10
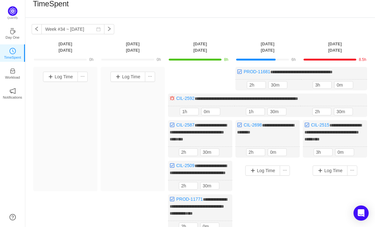
scroll to position [0, 0]
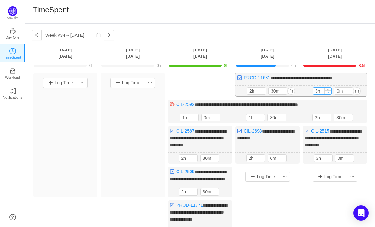
type input "2h"
click at [329, 93] on span "Decrease Value" at bounding box center [328, 92] width 7 height 4
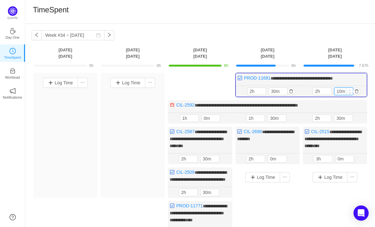
click at [350, 89] on icon "icon: up" at bounding box center [349, 90] width 2 height 2
type input "30m"
click at [350, 89] on icon "icon: up" at bounding box center [349, 90] width 2 height 2
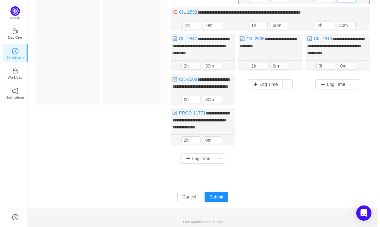
scroll to position [95, 0]
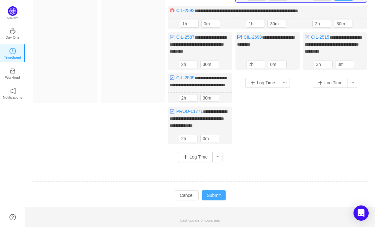
click at [211, 197] on td "Modify Cancel Submit" at bounding box center [200, 195] width 337 height 11
click at [213, 197] on button "Submit" at bounding box center [214, 195] width 24 height 10
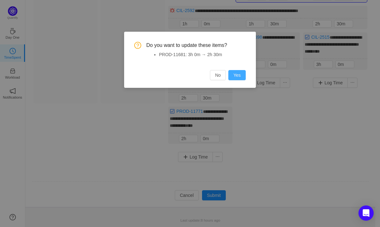
click at [244, 75] on button "Yes" at bounding box center [236, 75] width 17 height 10
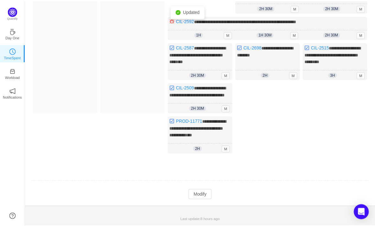
scroll to position [87, 0]
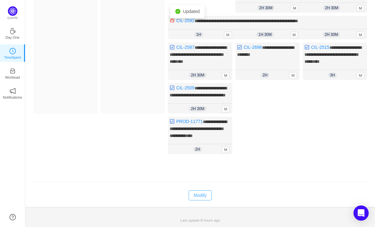
click at [207, 196] on button "Modify" at bounding box center [200, 195] width 23 height 10
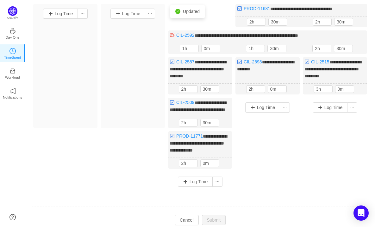
scroll to position [54, 0]
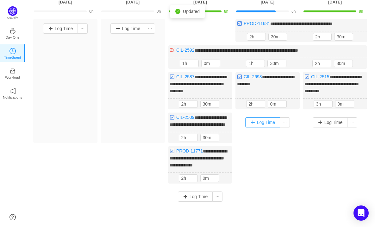
click at [274, 121] on button "Log Time" at bounding box center [262, 122] width 35 height 10
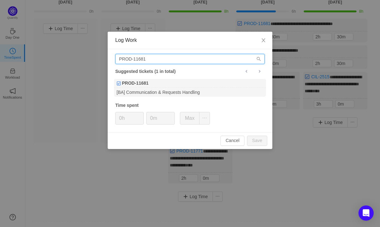
drag, startPoint x: 177, startPoint y: 59, endPoint x: 154, endPoint y: 56, distance: 23.6
click at [154, 56] on input "PROD-11681" at bounding box center [189, 59] width 149 height 10
drag, startPoint x: 138, startPoint y: 53, endPoint x: -18, endPoint y: 57, distance: 156.1
click at [0, 57] on html "**********" at bounding box center [190, 59] width 380 height 227
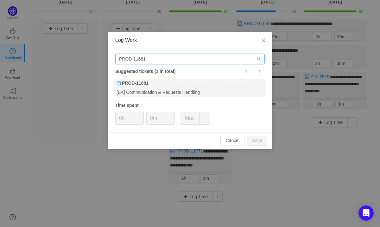
paste input "83"
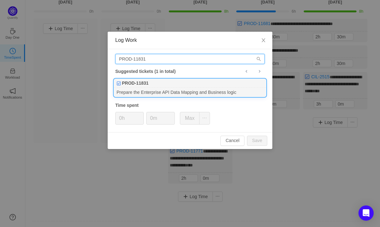
type input "PROD-11831"
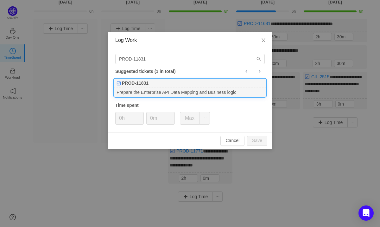
click at [128, 82] on b "PROD-11831" at bounding box center [135, 83] width 27 height 7
click at [138, 113] on span "Increase Value" at bounding box center [140, 115] width 7 height 7
click at [261, 141] on button "Save" at bounding box center [257, 140] width 20 height 10
type input "0h"
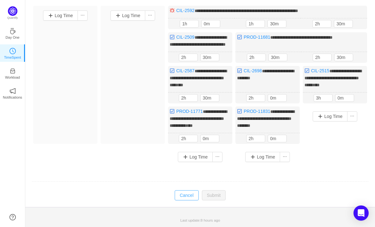
click at [189, 197] on button "Cancel" at bounding box center [187, 195] width 24 height 10
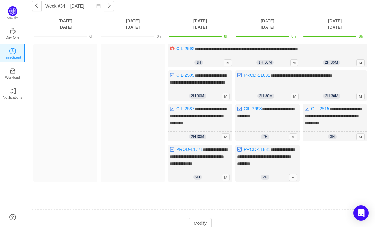
scroll to position [29, 0]
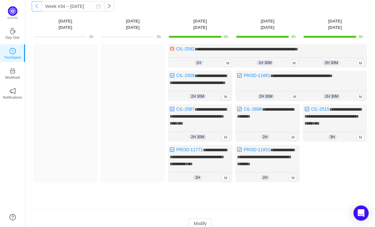
click at [32, 8] on button "button" at bounding box center [37, 6] width 10 height 10
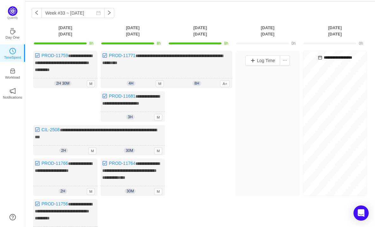
scroll to position [0, 0]
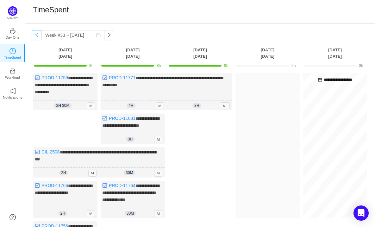
click at [32, 34] on button "button" at bounding box center [37, 35] width 10 height 10
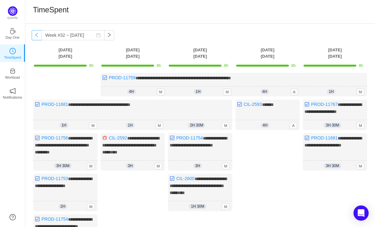
click at [32, 35] on button "button" at bounding box center [37, 35] width 10 height 10
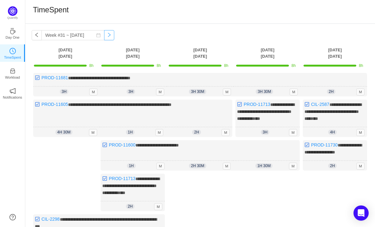
click at [104, 35] on button "button" at bounding box center [109, 35] width 10 height 10
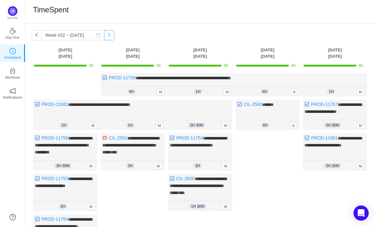
click at [104, 36] on button "button" at bounding box center [109, 35] width 10 height 10
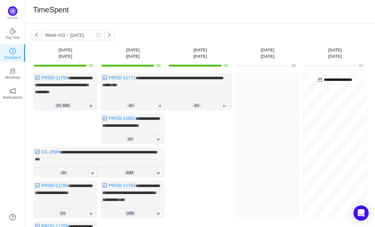
click at [110, 36] on div "**********" at bounding box center [200, 167] width 350 height 287
click at [108, 34] on button "button" at bounding box center [109, 35] width 10 height 10
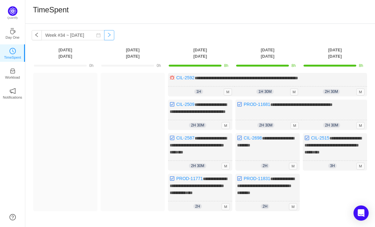
click at [108, 34] on button "button" at bounding box center [109, 35] width 10 height 10
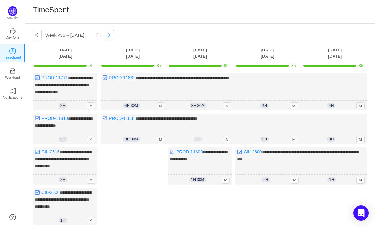
click at [104, 37] on button "button" at bounding box center [109, 35] width 10 height 10
type input "Week #35 ~ [DATE]"
click at [245, 32] on div "**********" at bounding box center [200, 172] width 350 height 297
click at [139, 193] on div "Log Time" at bounding box center [133, 209] width 64 height 125
